Goal: Task Accomplishment & Management: Complete application form

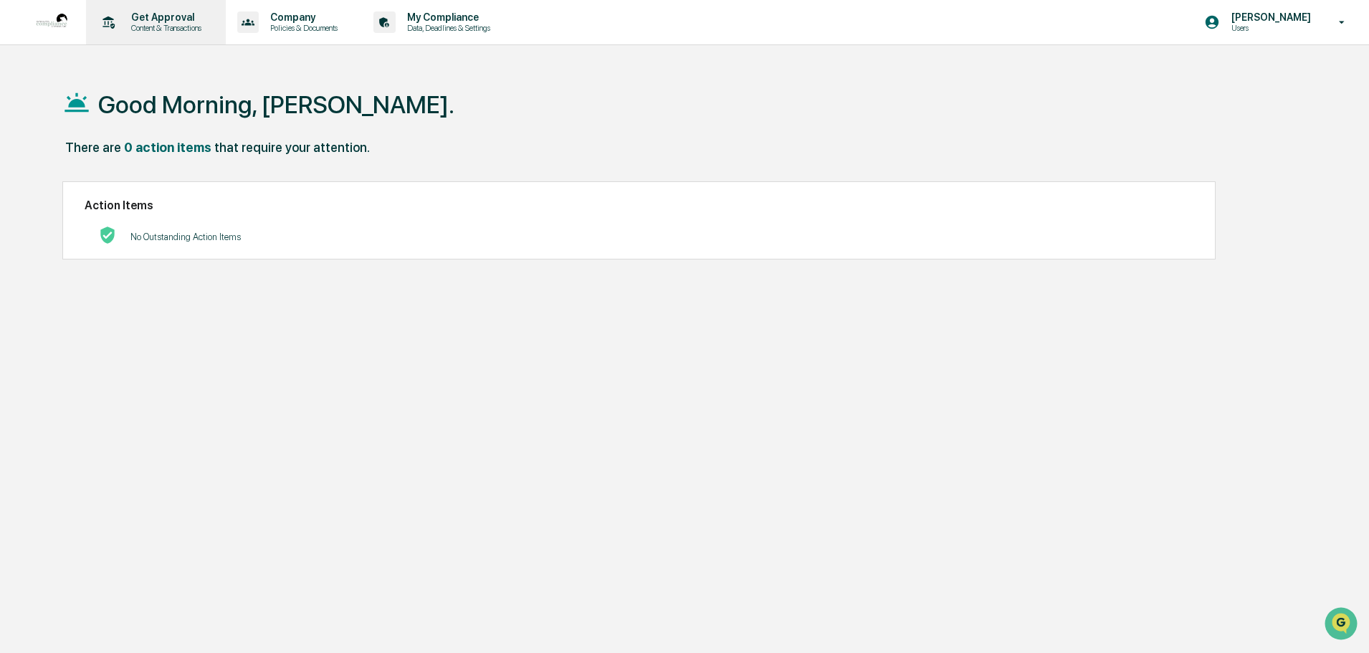
click at [154, 10] on div "Get Approval Content & Transactions" at bounding box center [154, 22] width 125 height 44
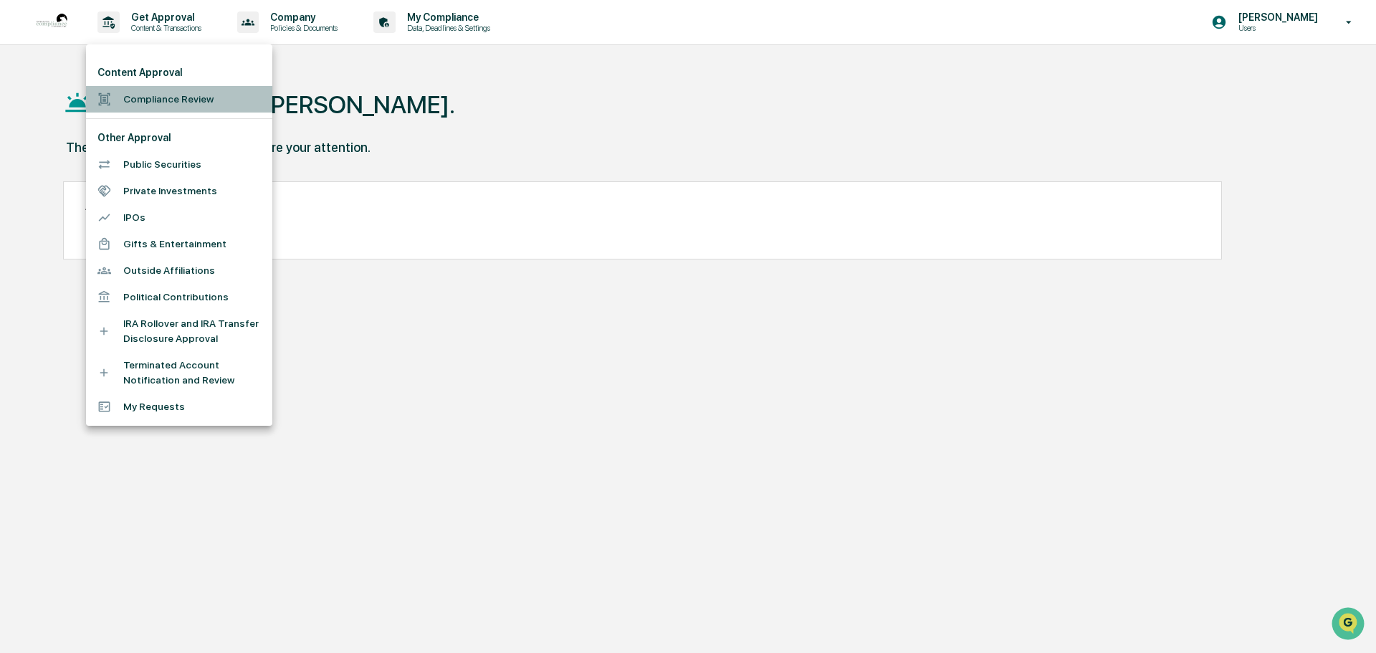
click at [176, 97] on li "Compliance Review" at bounding box center [179, 99] width 186 height 27
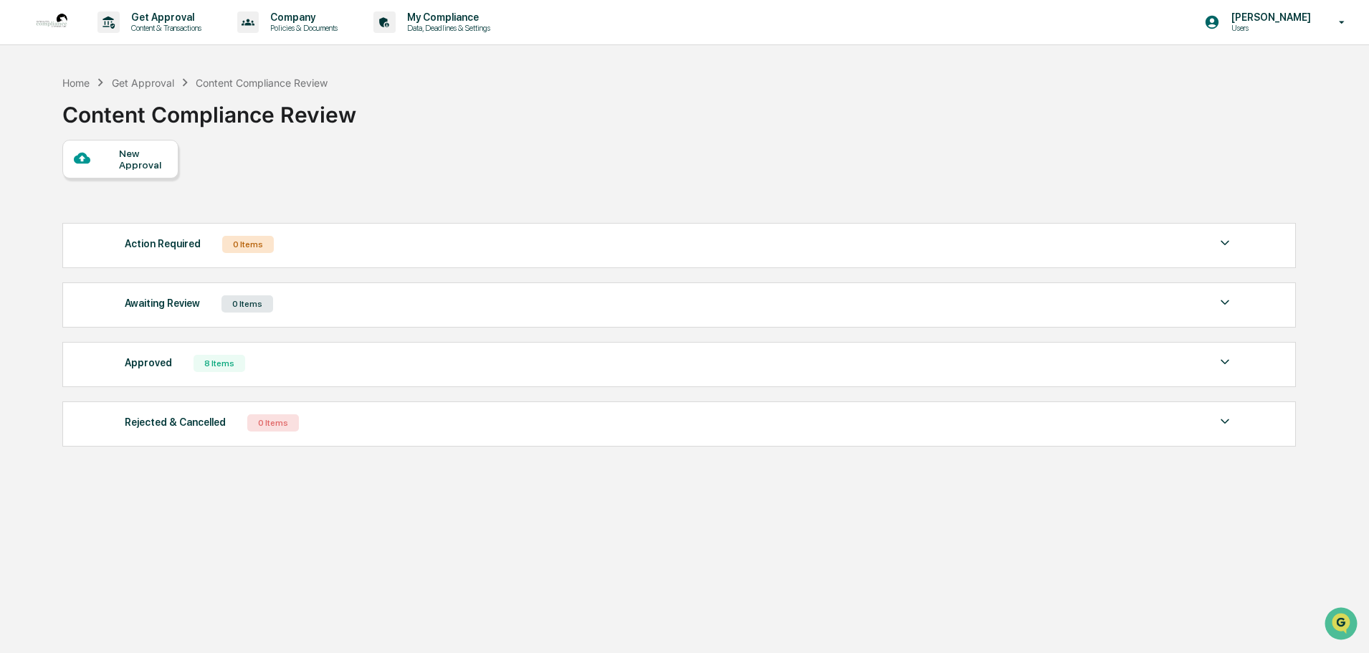
click at [133, 156] on div "New Approval" at bounding box center [143, 159] width 48 height 23
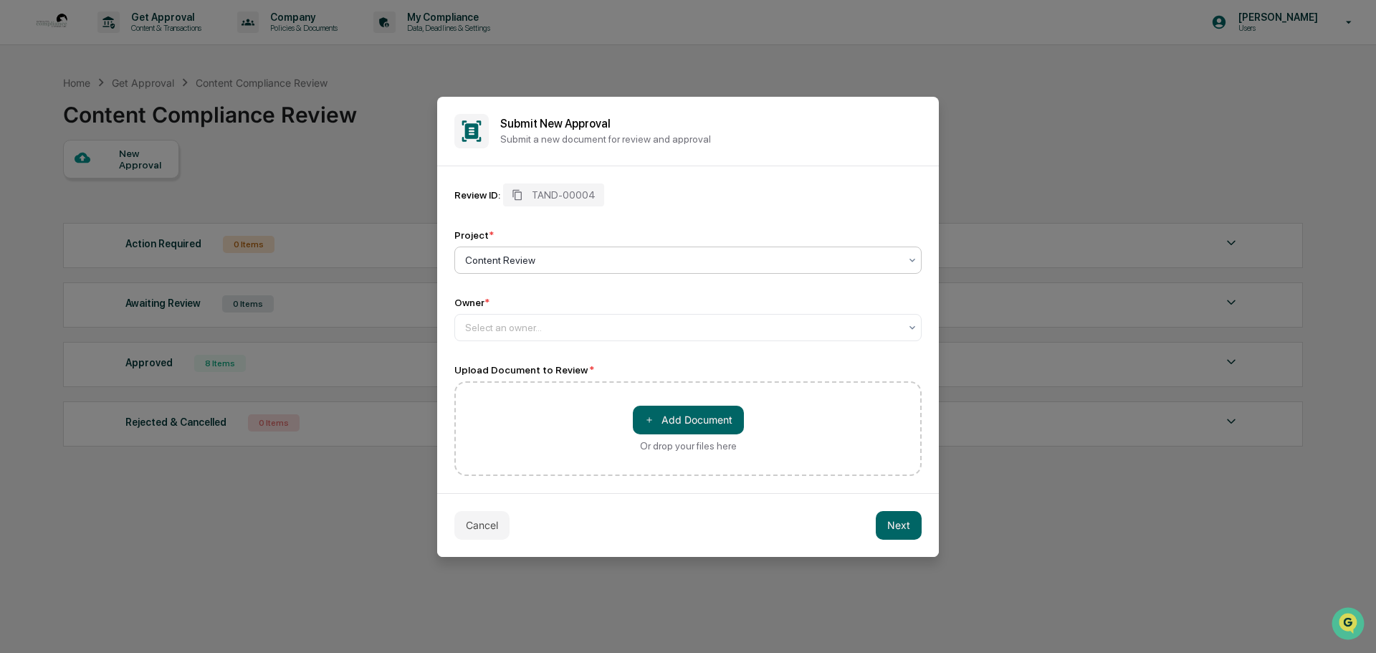
click at [519, 261] on div at bounding box center [682, 260] width 434 height 14
click at [505, 291] on div "Content Review" at bounding box center [688, 294] width 466 height 29
click at [489, 327] on div at bounding box center [682, 327] width 434 height 14
type input "**********"
click at [495, 355] on div "No options" at bounding box center [688, 359] width 466 height 23
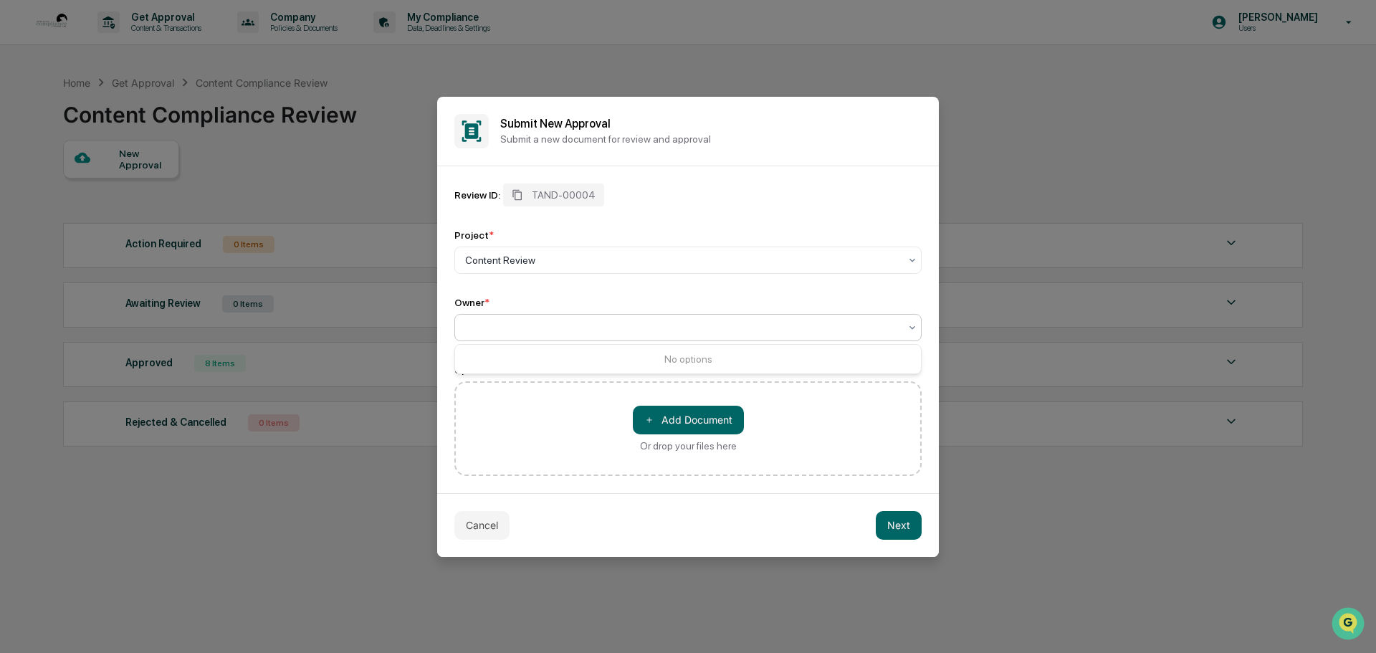
click at [910, 328] on icon at bounding box center [912, 327] width 11 height 11
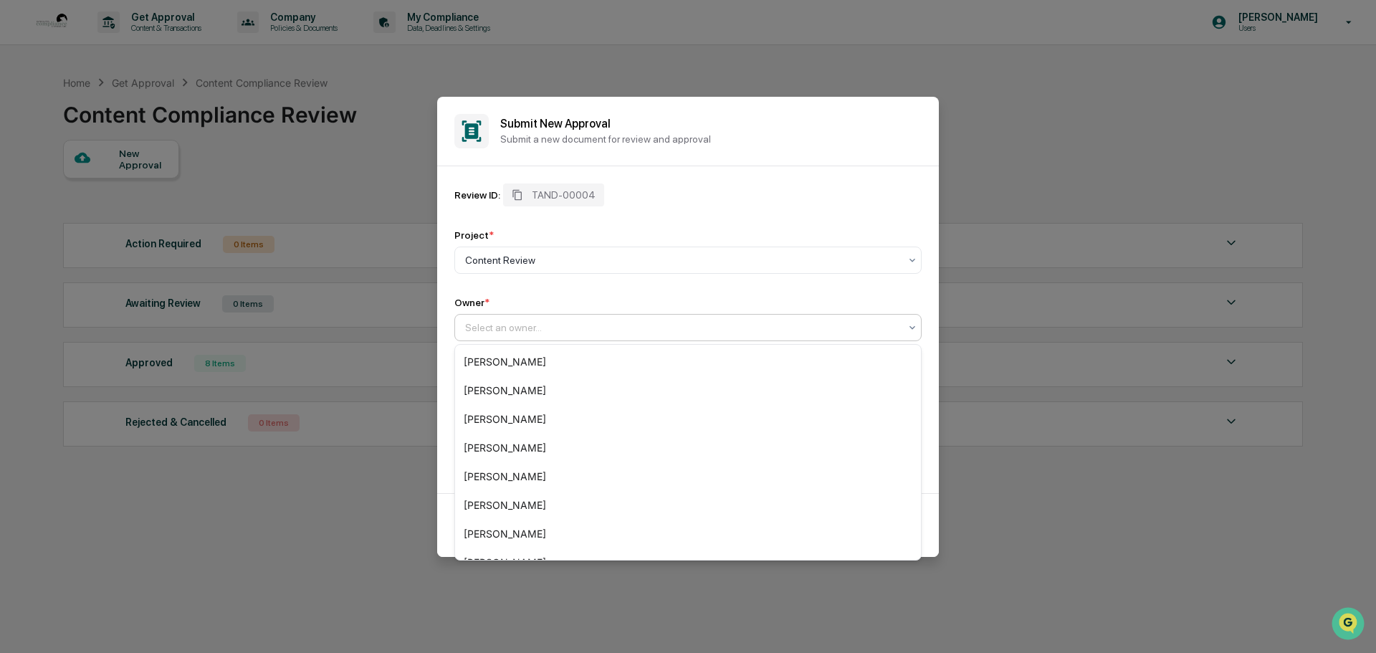
click at [478, 320] on div at bounding box center [682, 327] width 434 height 14
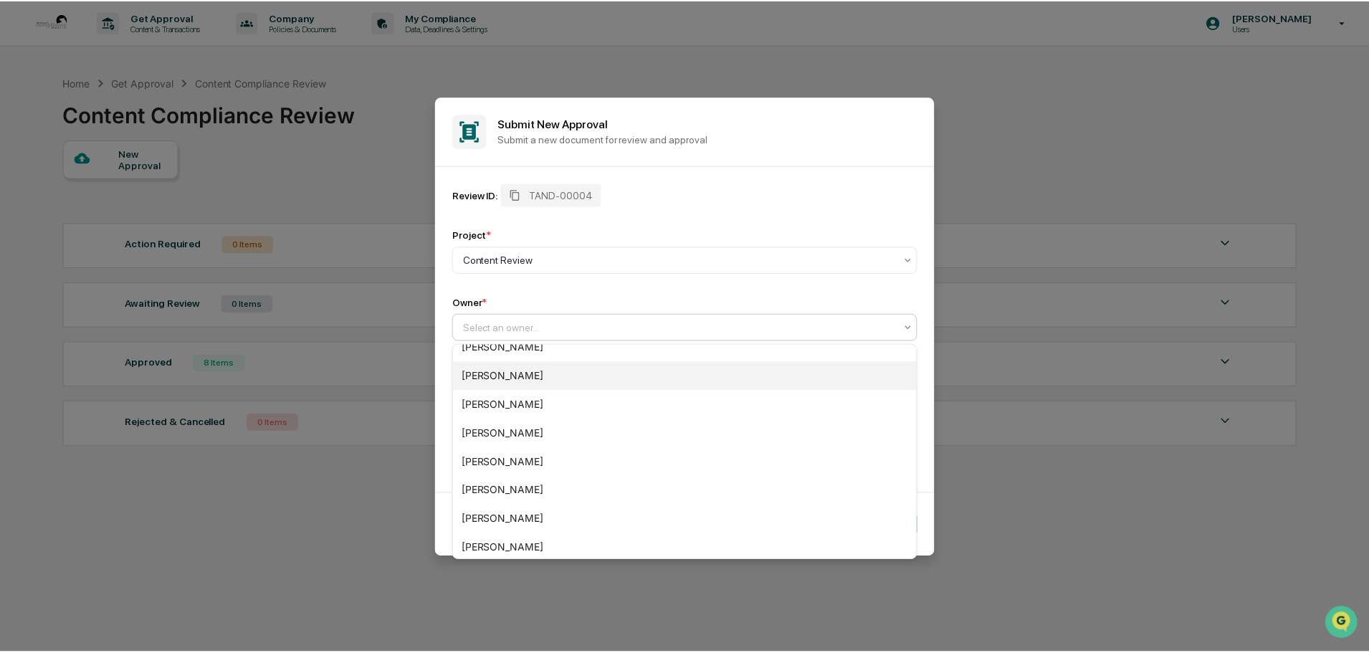
scroll to position [143, 0]
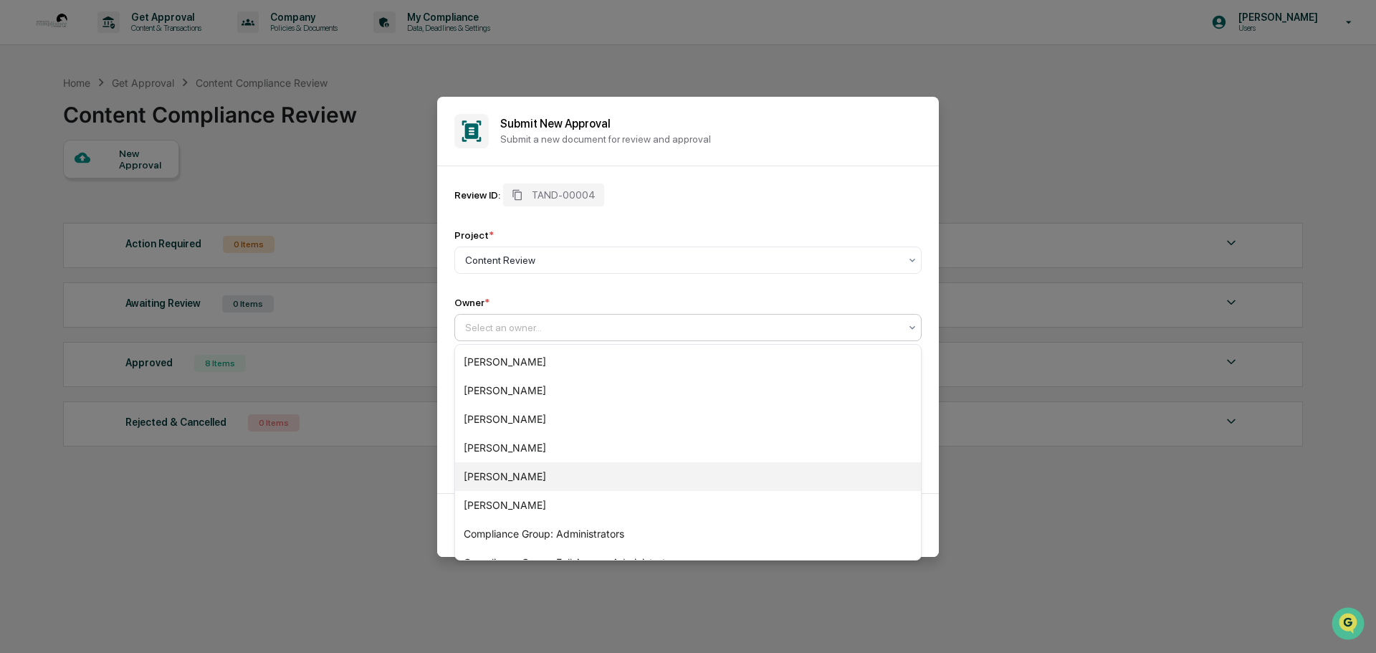
click at [487, 477] on div "[PERSON_NAME]" at bounding box center [688, 476] width 466 height 29
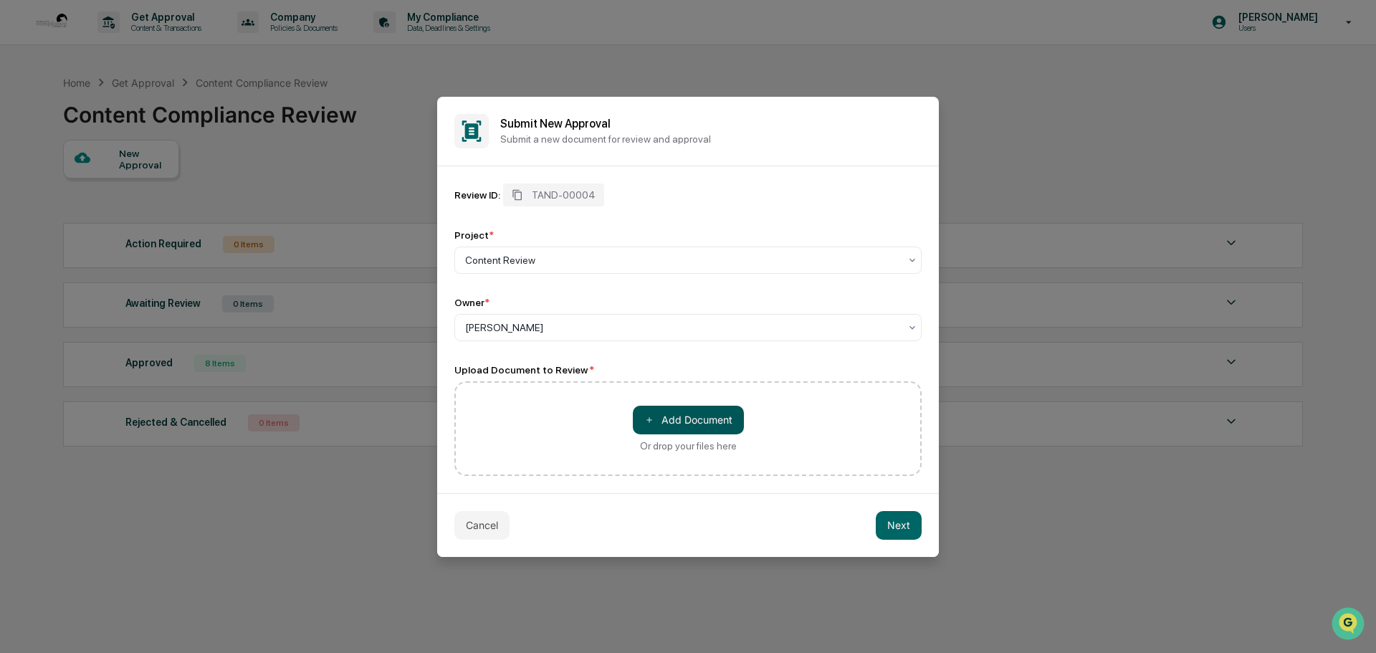
click at [677, 419] on button "＋ Add Document" at bounding box center [688, 420] width 111 height 29
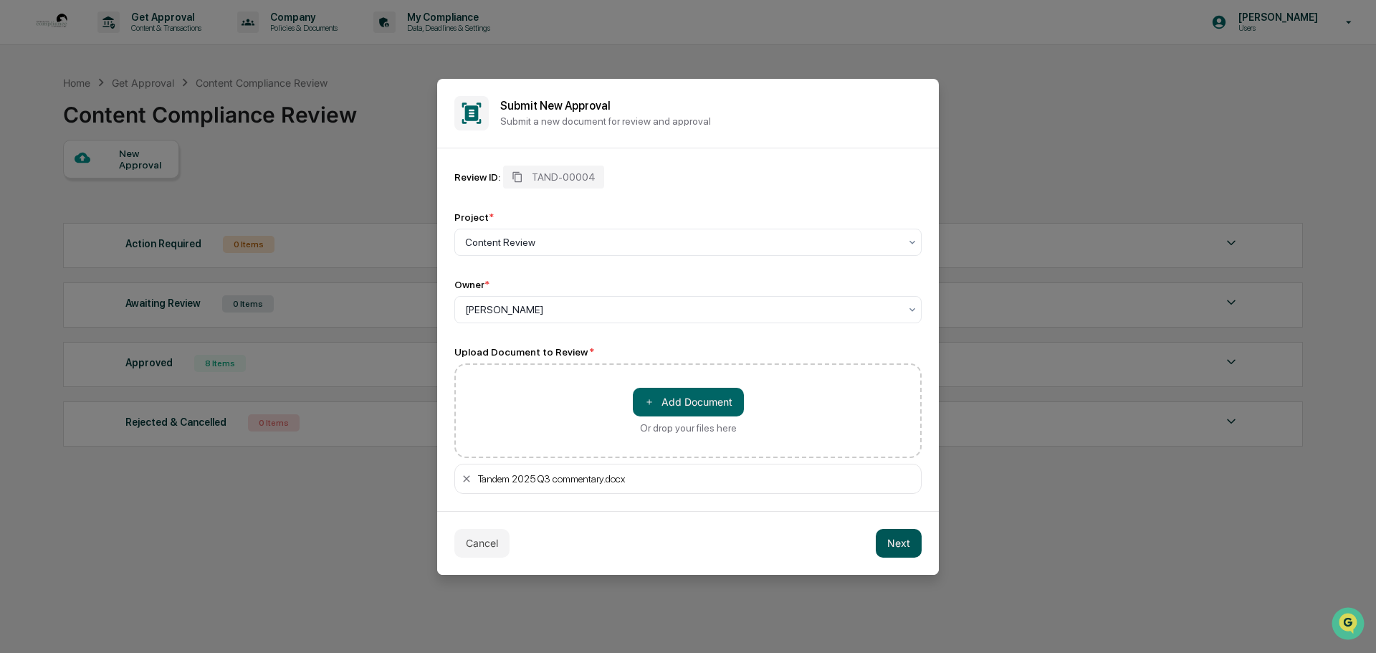
click at [899, 535] on button "Next" at bounding box center [899, 543] width 46 height 29
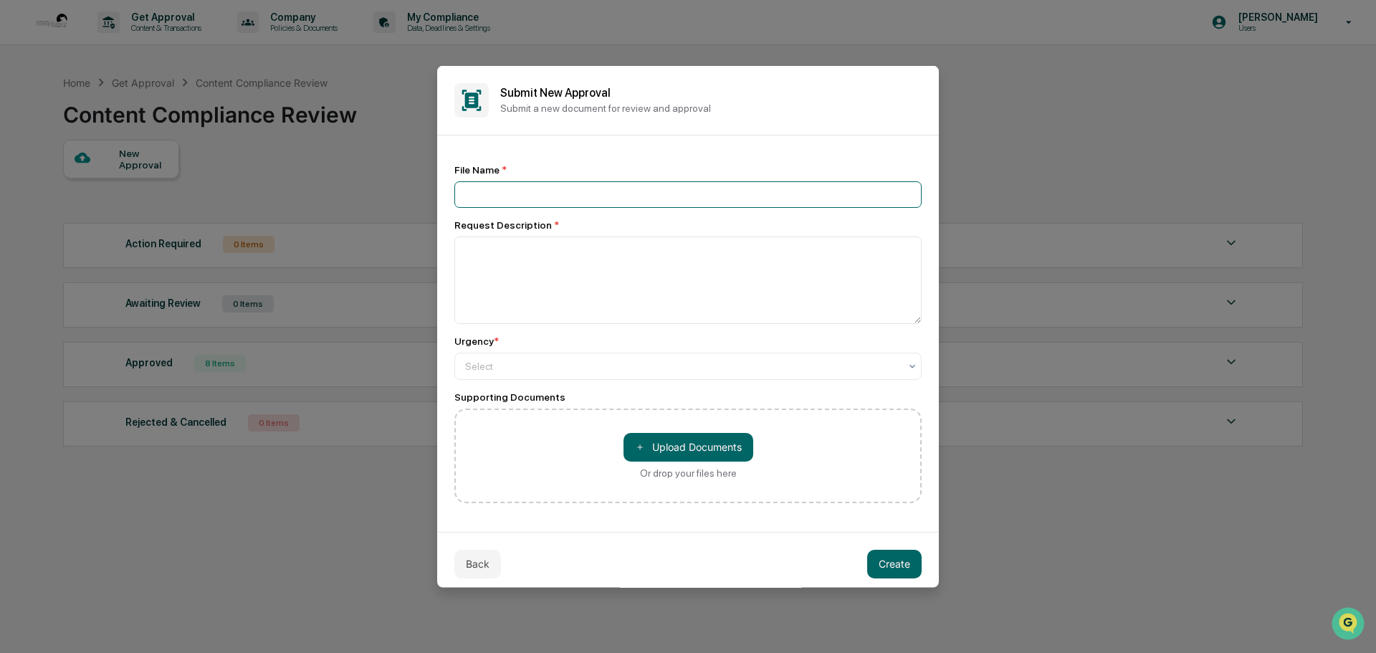
click at [494, 189] on input at bounding box center [687, 194] width 467 height 27
type input "**********"
click at [502, 249] on textarea at bounding box center [687, 279] width 467 height 87
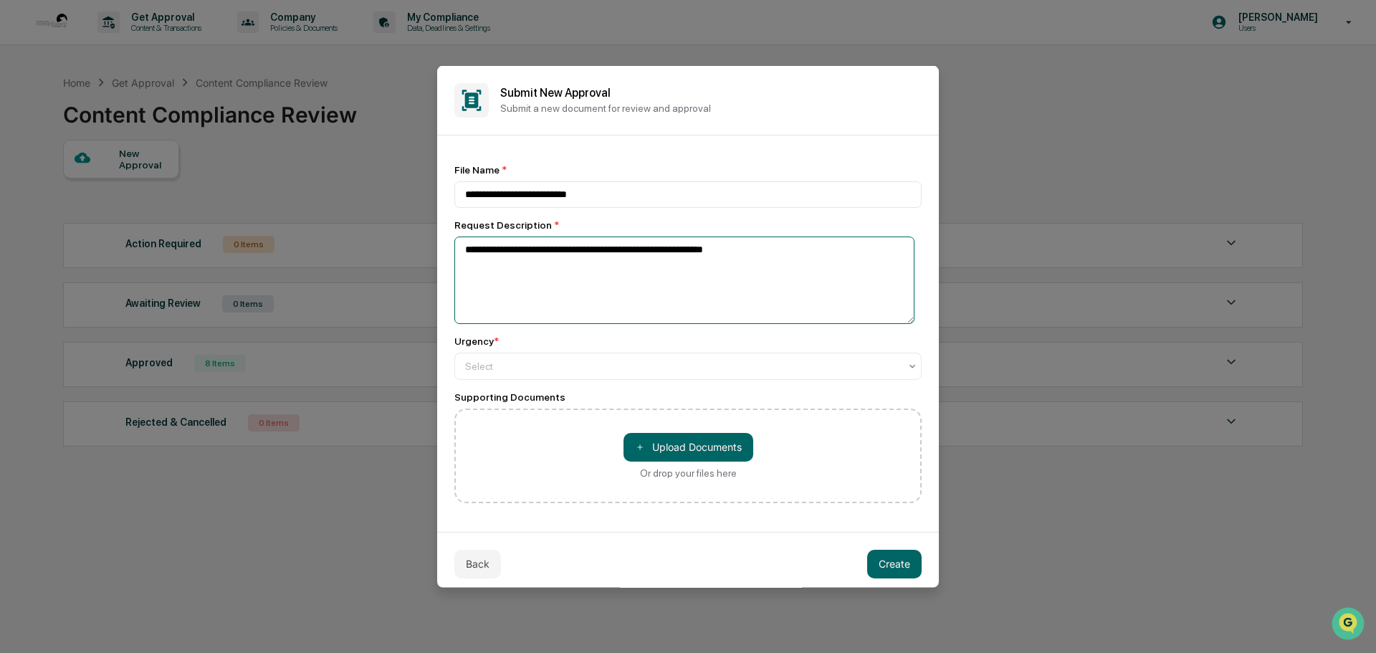
type textarea "**********"
click at [482, 566] on button "Back" at bounding box center [477, 563] width 47 height 29
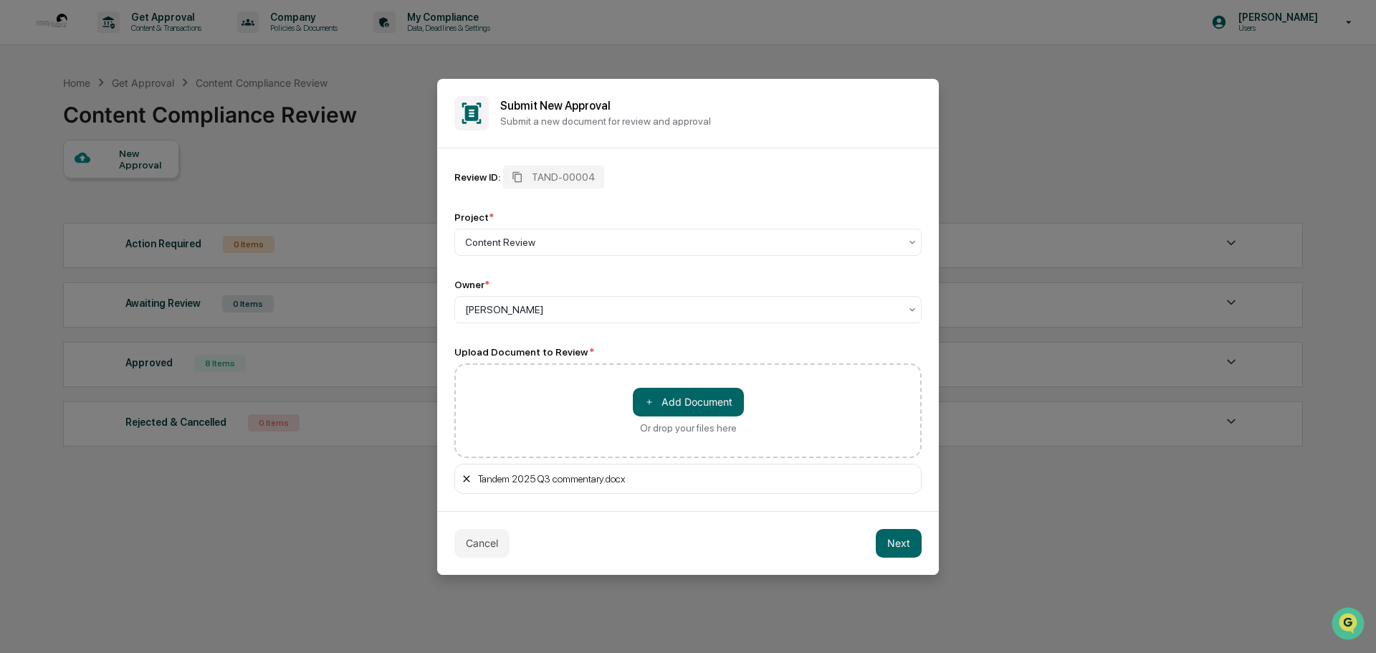
click at [467, 479] on icon at bounding box center [466, 478] width 6 height 6
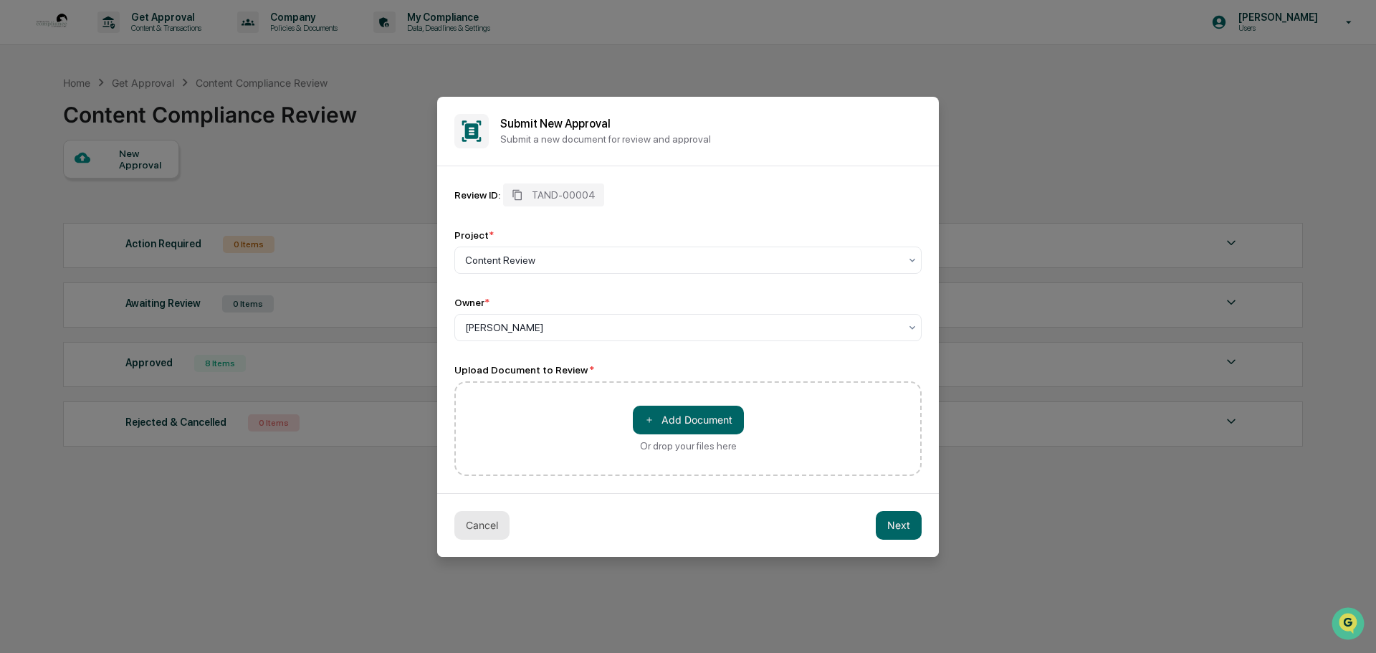
click at [481, 526] on button "Cancel" at bounding box center [481, 525] width 55 height 29
